Goal: Task Accomplishment & Management: Complete application form

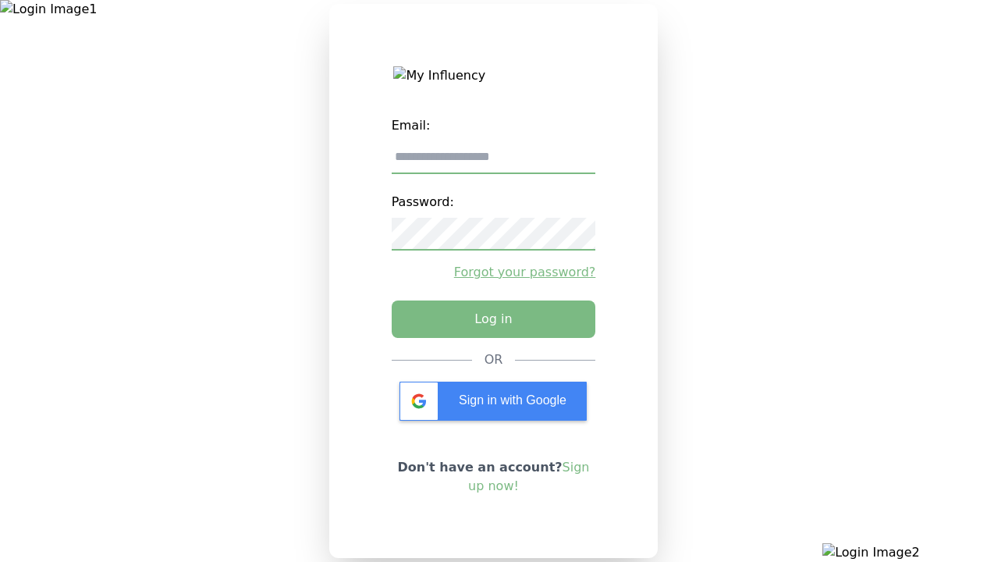
click at [493, 163] on input "email" at bounding box center [494, 157] width 204 height 33
type input "**********"
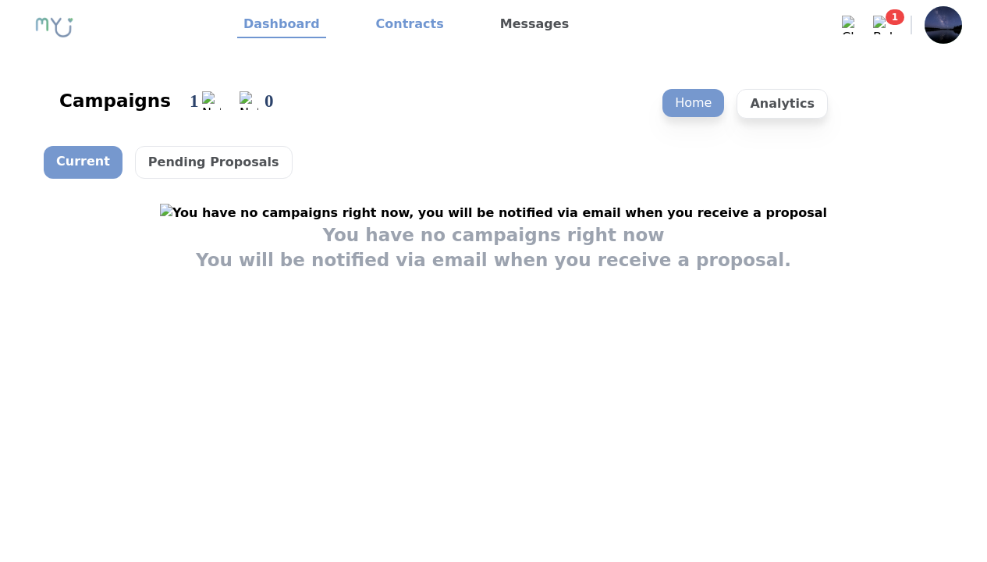
click at [400, 25] on link "Contracts" at bounding box center [410, 25] width 80 height 27
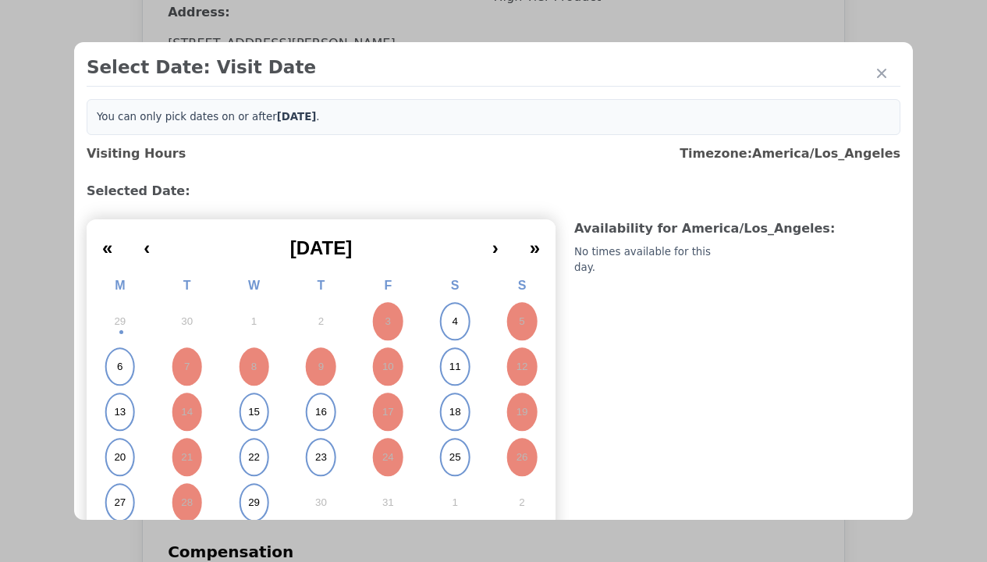
click at [452, 321] on abbr "4" at bounding box center [454, 321] width 5 height 14
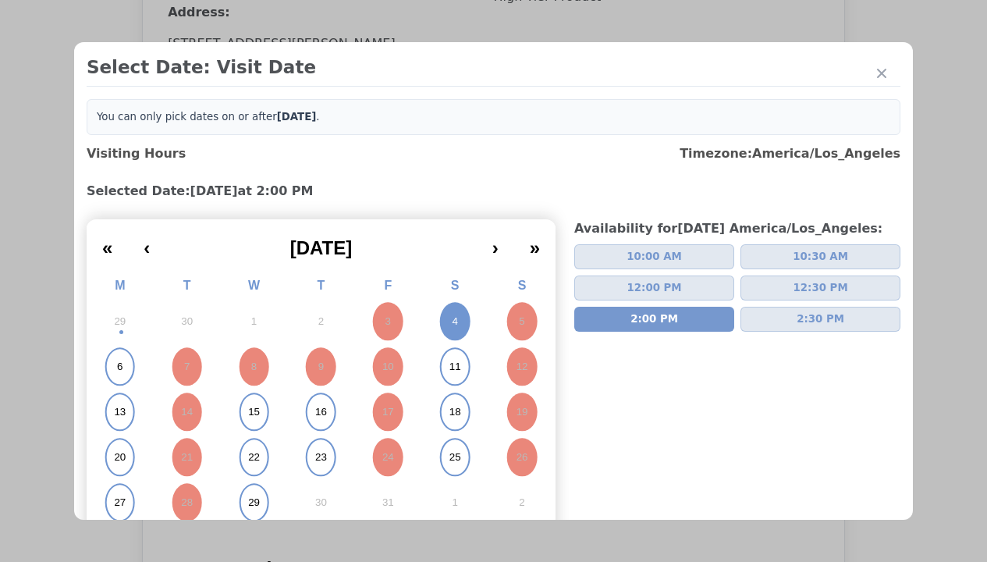
click at [389, 260] on div "Please Select Submission Date" at bounding box center [390, 253] width 160 height 16
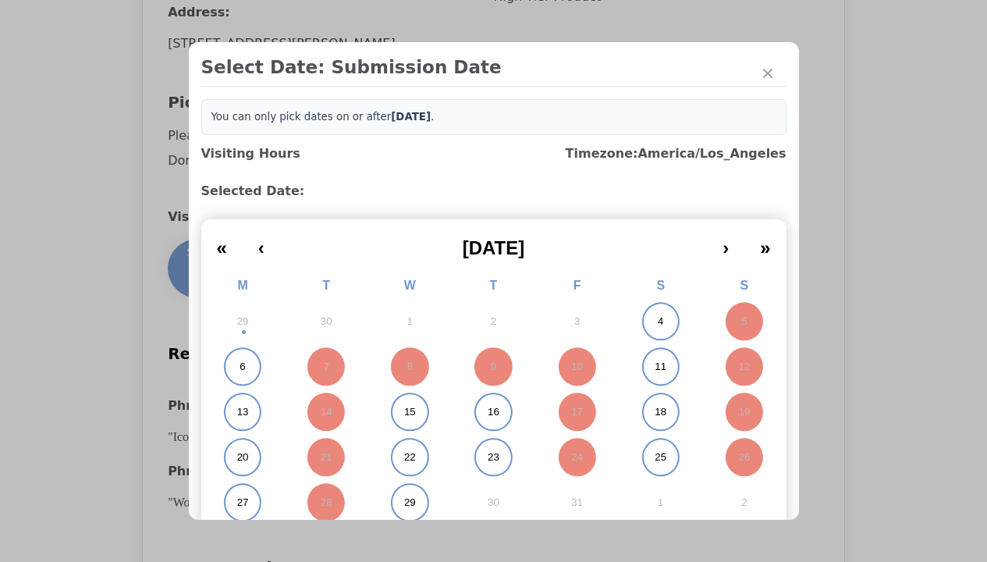
click at [654, 367] on abbr "11" at bounding box center [660, 367] width 12 height 14
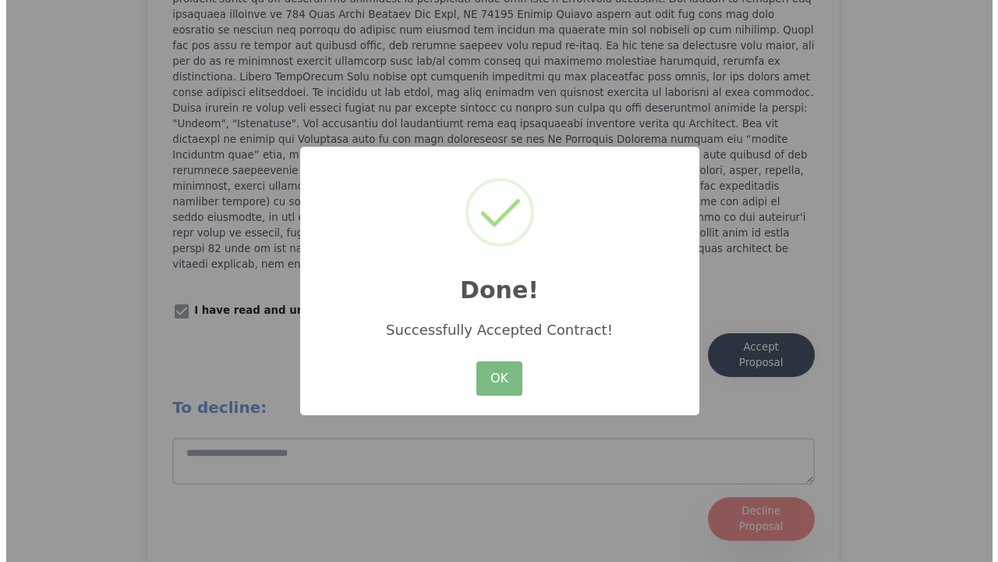
scroll to position [2164, 0]
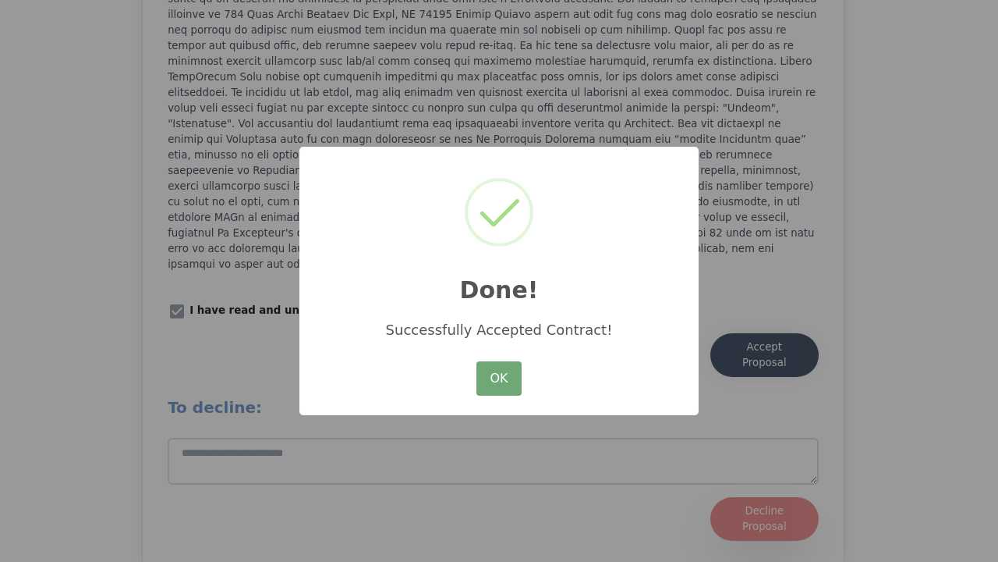
click at [498, 379] on button "OK" at bounding box center [499, 378] width 45 height 34
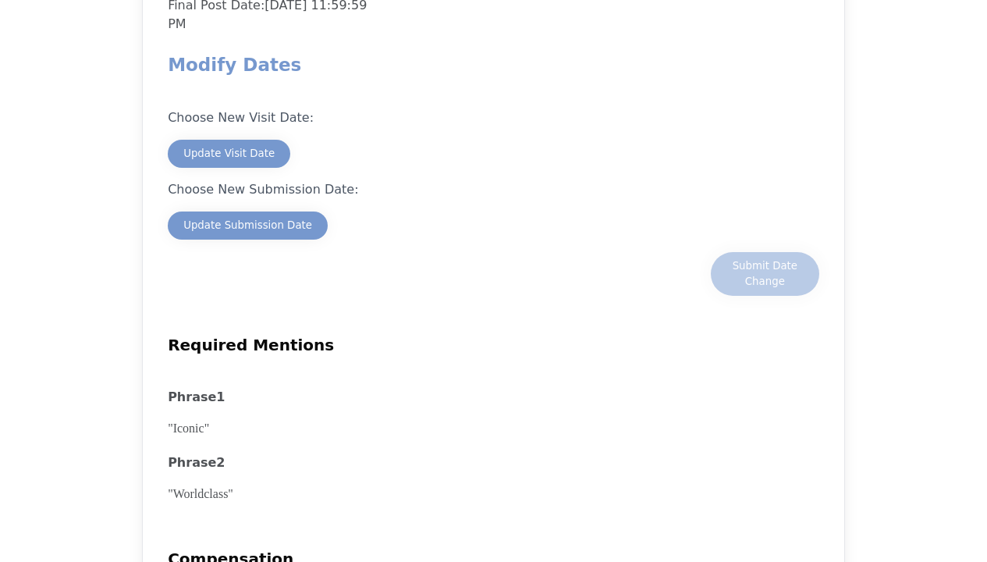
scroll to position [1560, 0]
